Goal: Navigation & Orientation: Find specific page/section

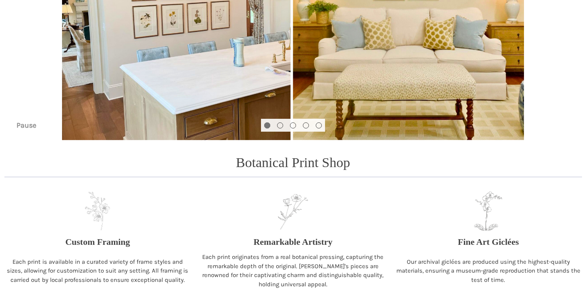
scroll to position [174, 0]
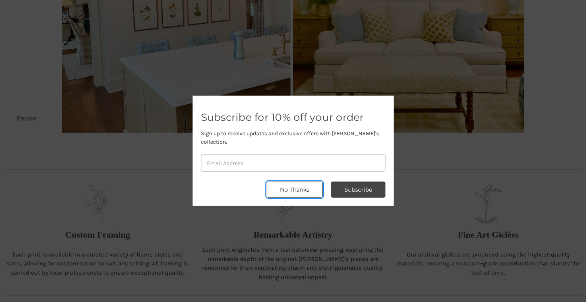
click at [299, 187] on button "No Thanks" at bounding box center [295, 190] width 56 height 16
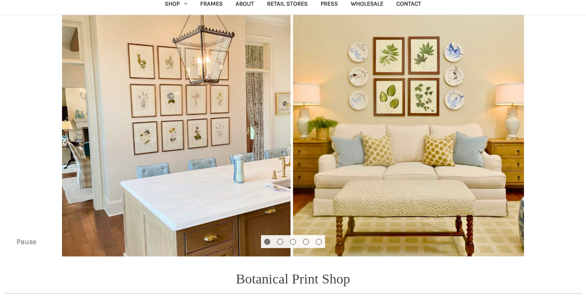
scroll to position [3, 0]
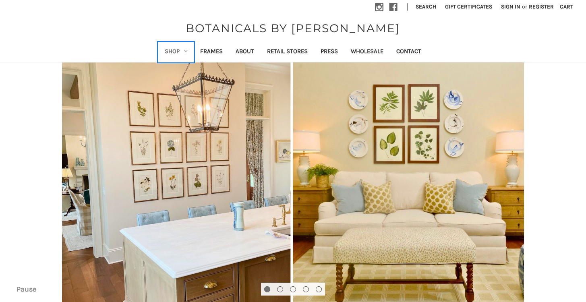
click at [186, 52] on icon "Shop" at bounding box center [185, 51] width 3 height 3
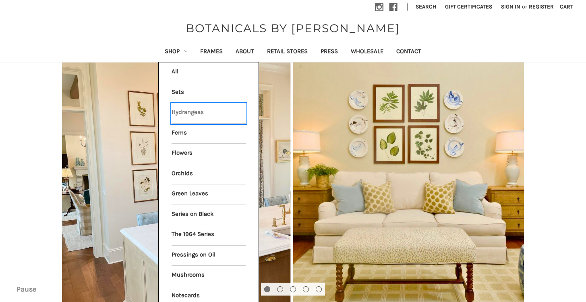
click at [186, 110] on link "Hydrangeas" at bounding box center [209, 113] width 75 height 20
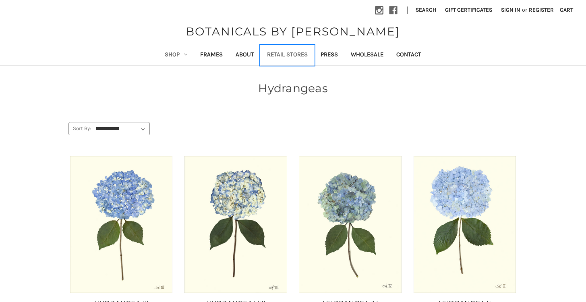
click at [278, 52] on link "Retail Stores" at bounding box center [288, 56] width 54 height 20
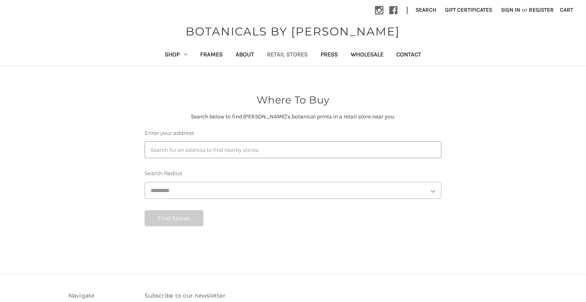
select select "***"
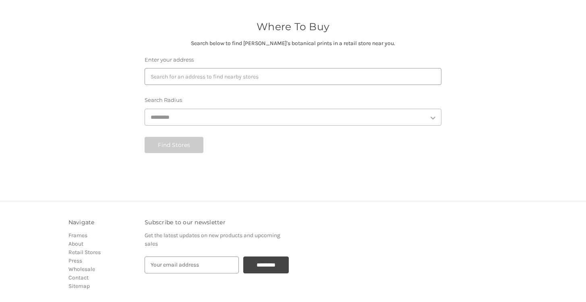
scroll to position [77, 0]
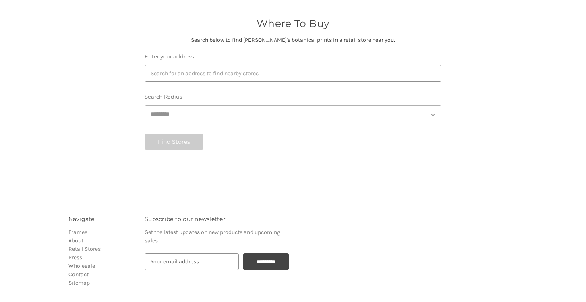
click at [178, 56] on label "Enter your address" at bounding box center [293, 57] width 297 height 8
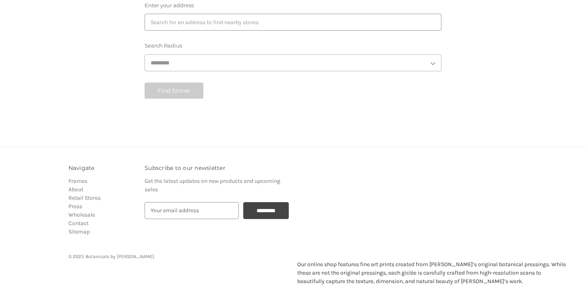
scroll to position [0, 0]
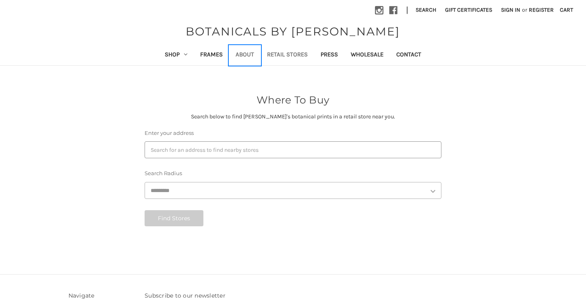
click at [249, 55] on link "About" at bounding box center [244, 56] width 31 height 20
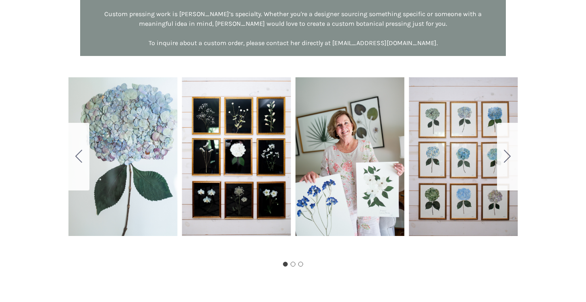
scroll to position [454, 0]
click at [178, 143] on div "Carousel Title Add a description for your carousel slide. You can use this to p…" at bounding box center [293, 156] width 450 height 201
click at [147, 143] on div "Carousel Title Add a description for your carousel slide. You can use this to p…" at bounding box center [293, 156] width 450 height 201
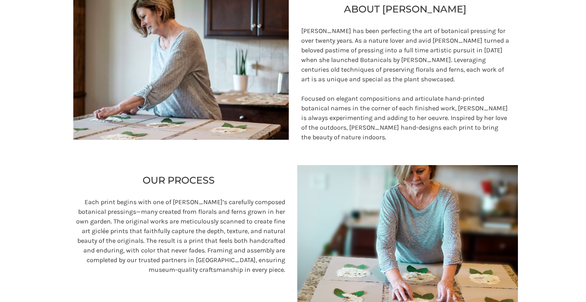
scroll to position [0, 0]
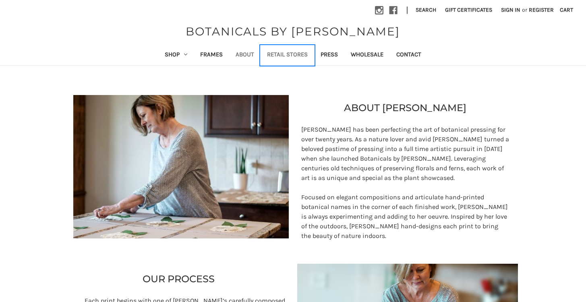
click at [291, 53] on link "Retail Stores" at bounding box center [288, 56] width 54 height 20
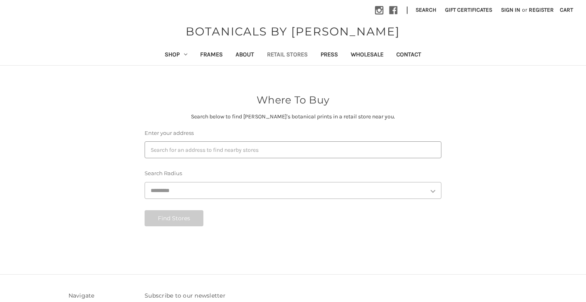
select select "***"
click at [184, 55] on link "Shop" at bounding box center [175, 56] width 35 height 20
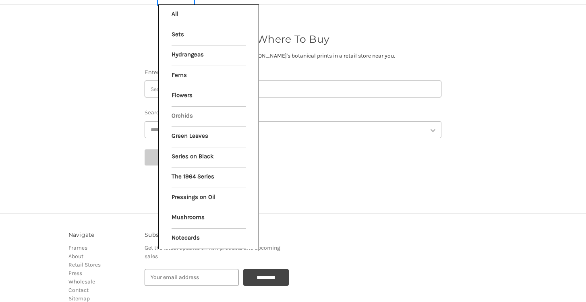
scroll to position [67, 0]
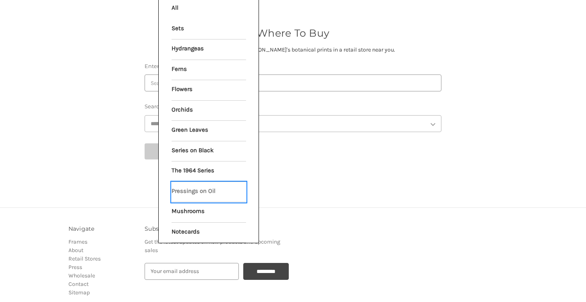
click at [206, 188] on link "Pressings on Oil" at bounding box center [209, 192] width 75 height 20
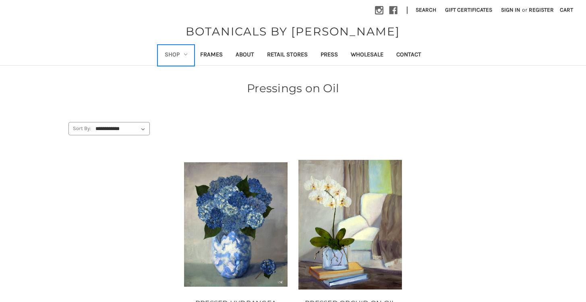
click at [180, 54] on link "Shop" at bounding box center [175, 56] width 35 height 20
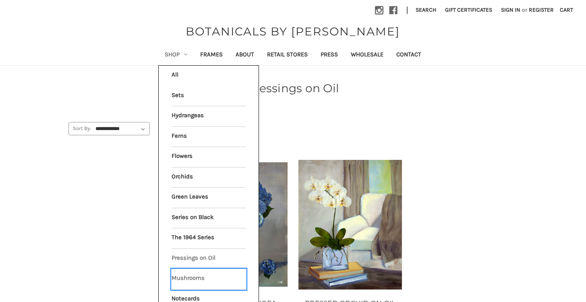
click at [191, 274] on link "Mushrooms" at bounding box center [209, 279] width 75 height 20
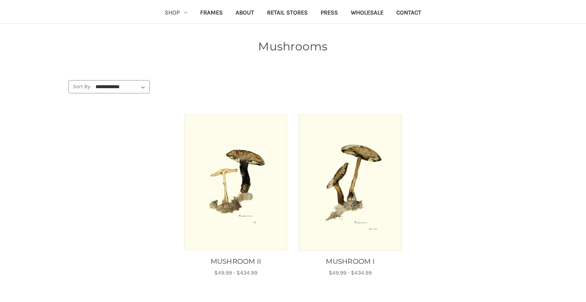
scroll to position [44, 0]
